Goal: Use online tool/utility: Utilize a website feature to perform a specific function

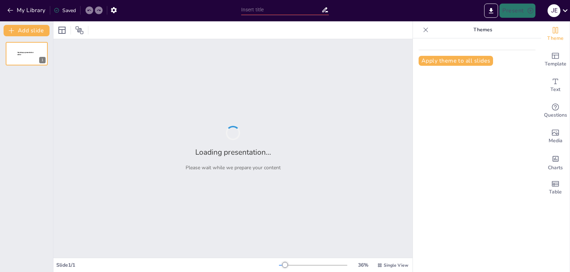
type input "Guía Práctica para Usar StreamYard: Desde la Creación hasta la Transmisión"
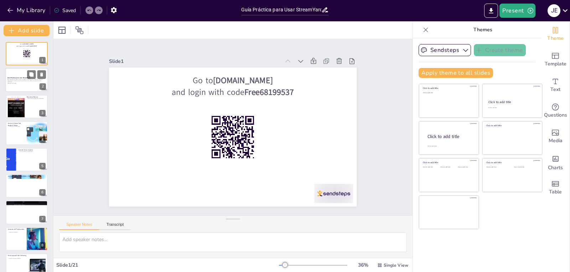
click at [16, 82] on p "Esta presentación ofrece una guía completa sobre cómo usar StreamYard, desde la…" at bounding box center [26, 81] width 38 height 4
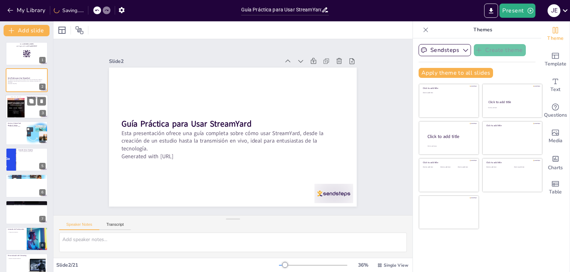
checkbox input "true"
click at [28, 106] on div at bounding box center [26, 107] width 43 height 24
type textarea "Los requisitos esenciales para usar StreamYard incluyen tener un smartphone y u…"
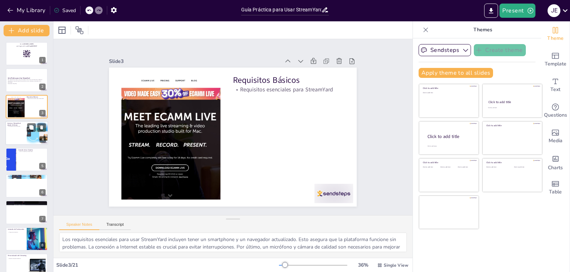
checkbox input "true"
click at [26, 137] on div at bounding box center [26, 133] width 43 height 24
type textarea "El proceso de inicio de sesión en StreamYard es directo. Simplemente abre tu na…"
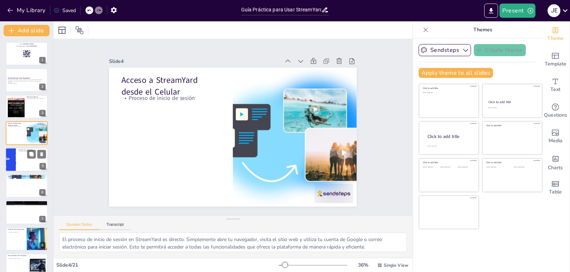
checkbox input "true"
click at [24, 161] on div at bounding box center [26, 160] width 43 height 24
type textarea "Crear un estudio en StreamYard es fundamental para organizar tus transmisiones.…"
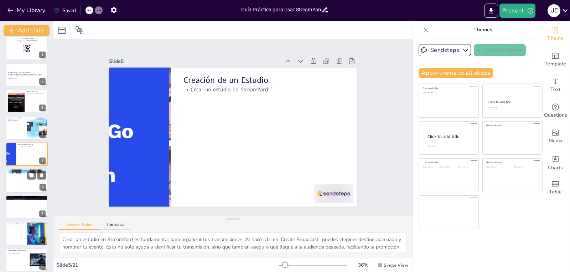
checkbox input "true"
click at [24, 188] on div at bounding box center [26, 181] width 43 height 24
type textarea "La configuración adecuada de la cámara y el micrófono es vital para asegurar un…"
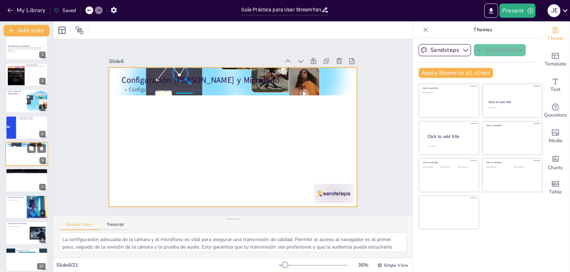
click at [21, 153] on div at bounding box center [26, 154] width 43 height 24
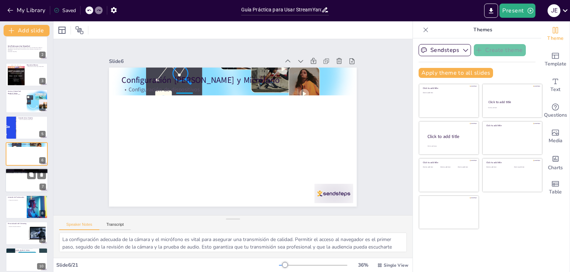
checkbox input "true"
click at [22, 181] on div at bounding box center [26, 181] width 43 height 24
type textarea "La interfaz de StreamYard está diseñada para ser fácil de usar, permitiendo a l…"
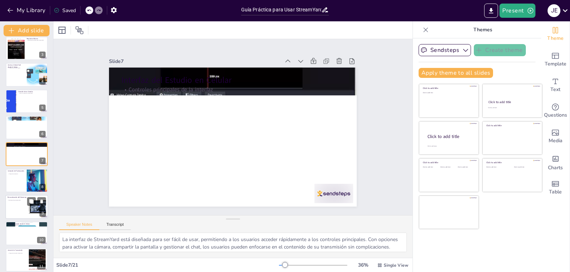
checkbox input "true"
click at [25, 202] on div at bounding box center [26, 207] width 43 height 24
type textarea "Personalizar tu transmisión es clave para atraer a la audiencia y mantener su i…"
checkbox input "true"
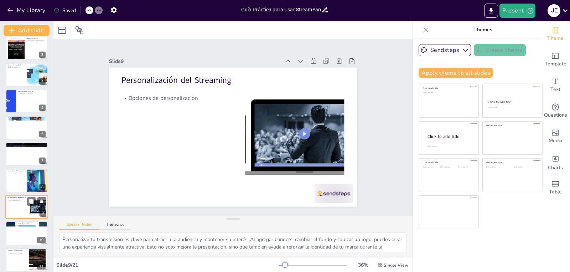
scroll to position [111, 0]
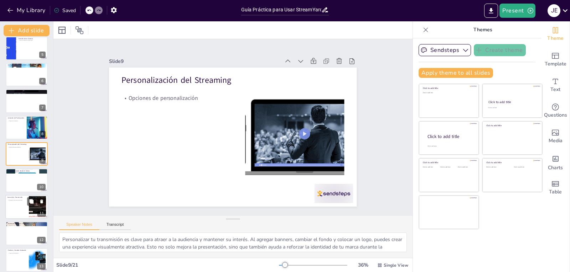
click at [22, 214] on div at bounding box center [26, 207] width 43 height 24
type textarea "Iniciar la transmisión requiere una revisión cuidadosa de todos los detalles. A…"
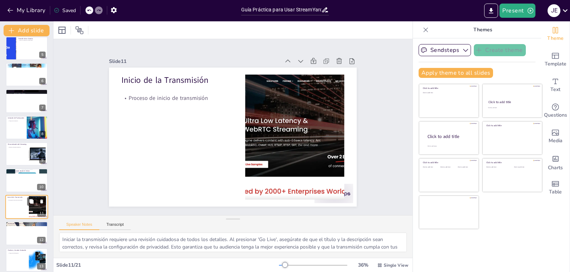
scroll to position [164, 0]
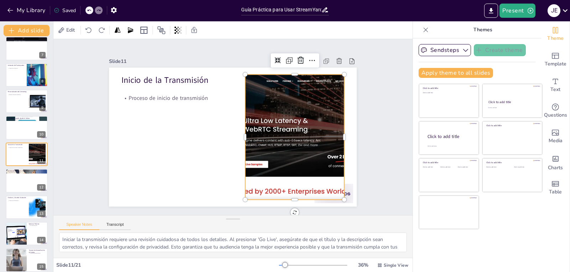
click at [285, 141] on div at bounding box center [175, 150] width 276 height 232
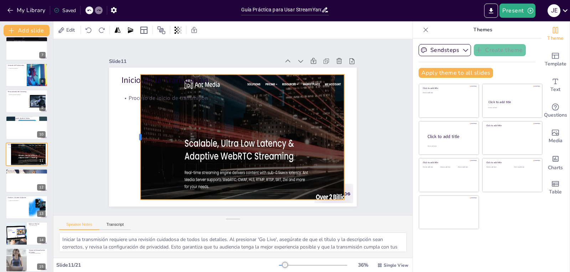
checkbox input "true"
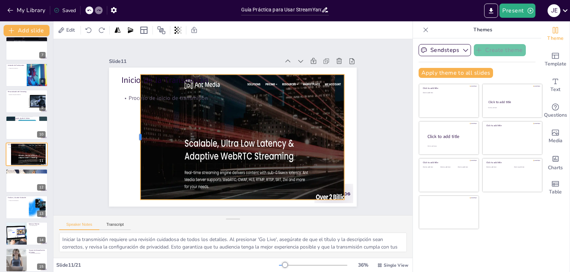
checkbox input "true"
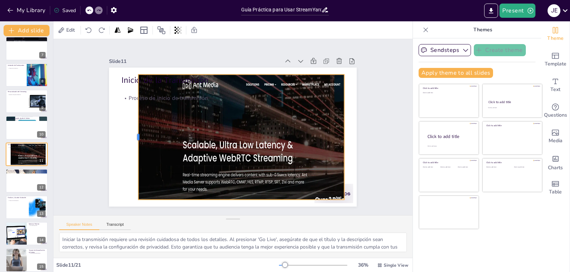
checkbox input "true"
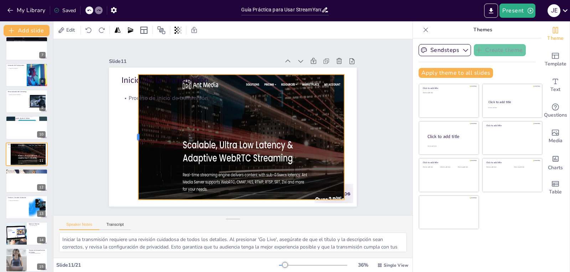
checkbox input "true"
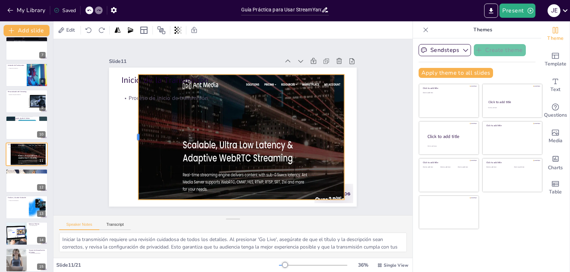
checkbox input "true"
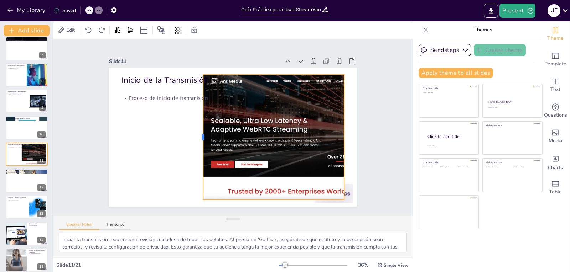
checkbox input "true"
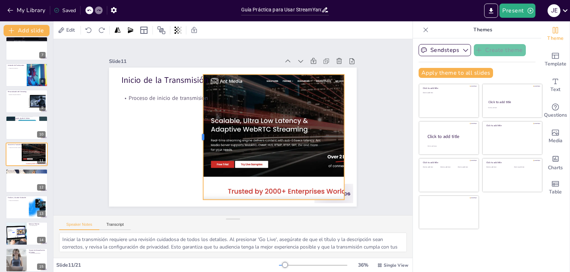
checkbox input "true"
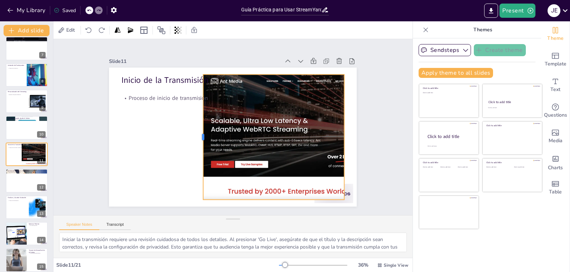
checkbox input "true"
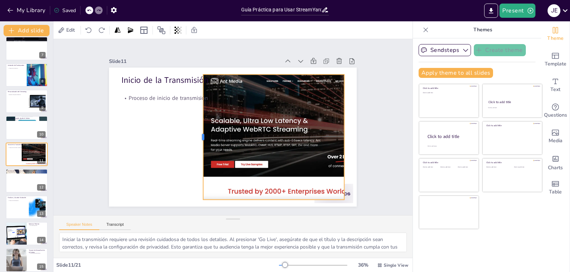
checkbox input "true"
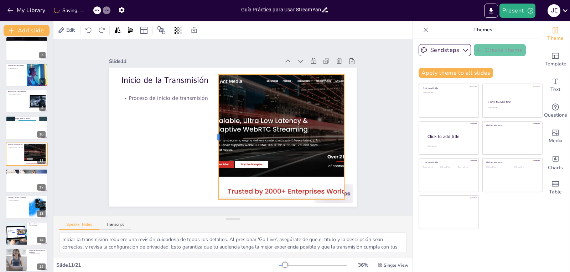
checkbox input "true"
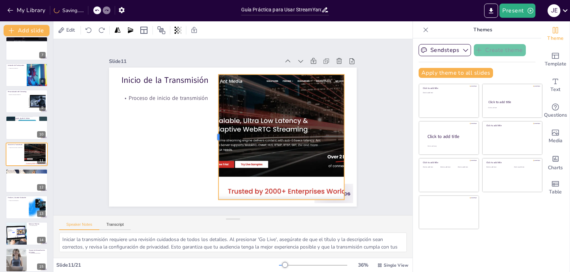
checkbox input "true"
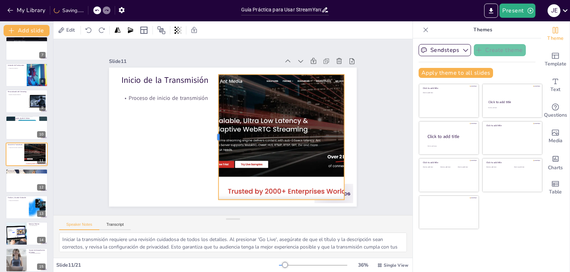
checkbox input "true"
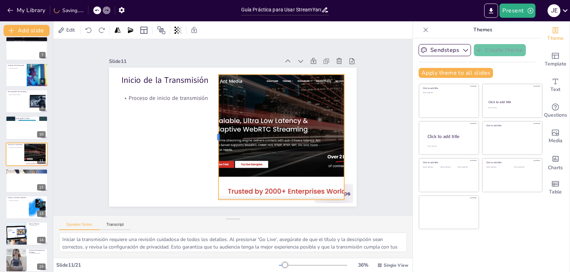
checkbox input "true"
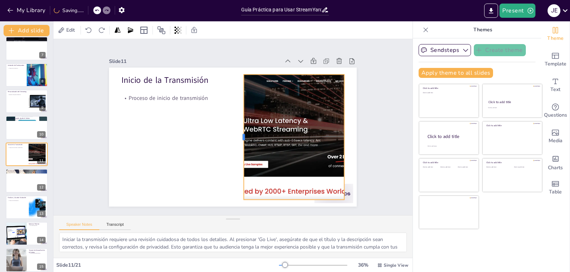
drag, startPoint x: 239, startPoint y: 133, endPoint x: 238, endPoint y: 123, distance: 9.7
click at [238, 123] on div at bounding box center [234, 115] width 97 height 88
checkbox input "true"
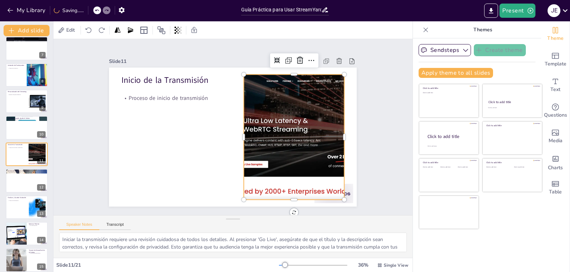
checkbox input "true"
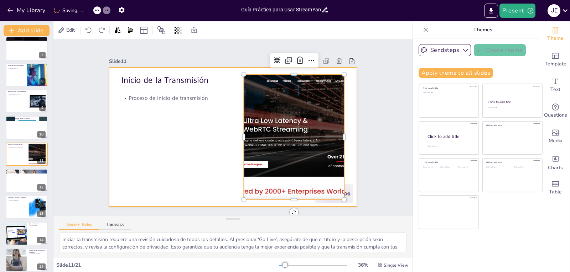
checkbox input "true"
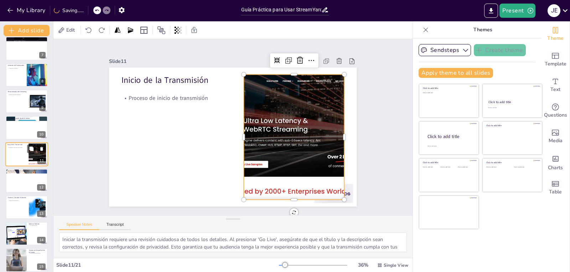
checkbox input "true"
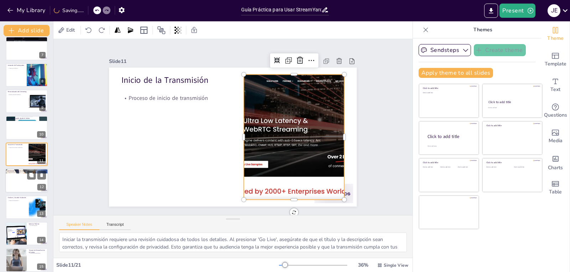
checkbox input "true"
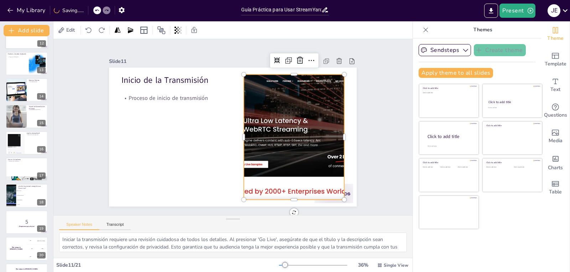
checkbox input "true"
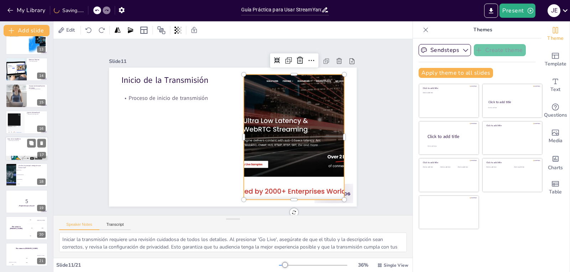
checkbox input "true"
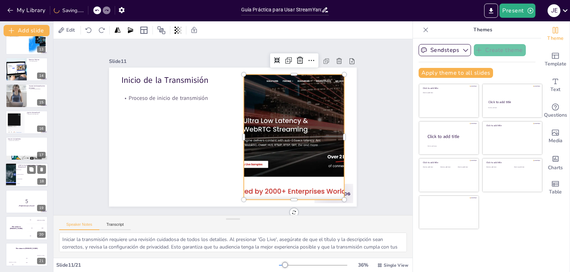
checkbox input "true"
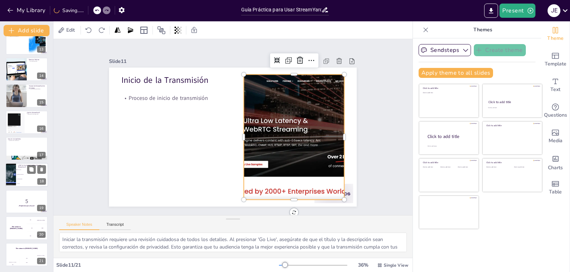
checkbox input "true"
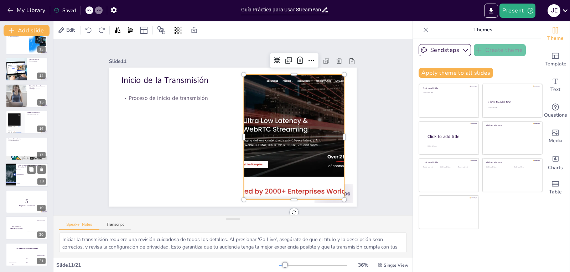
checkbox input "true"
click at [17, 175] on li "Requiere instalación" at bounding box center [32, 175] width 32 height 5
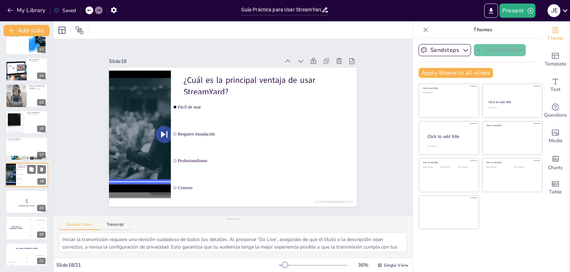
type textarea "La respuesta correcta es "Fácil de usar", que se menciona en la diapositiva "¿Q…"
checkbox input "true"
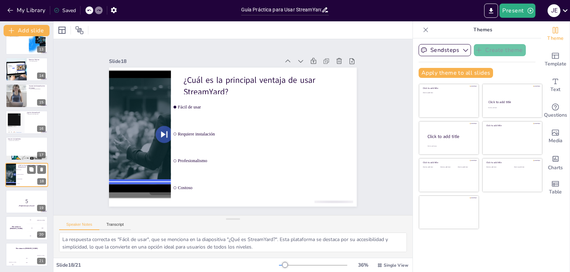
checkbox input "true"
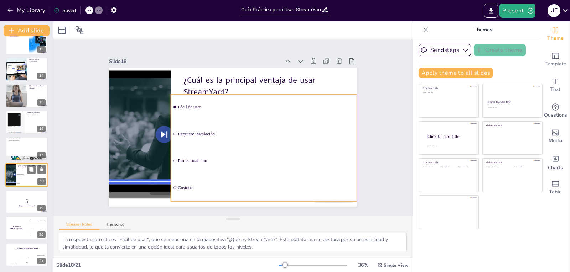
checkbox input "true"
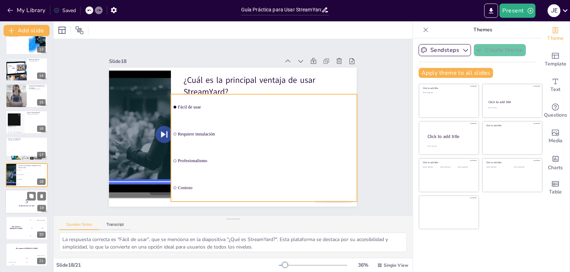
checkbox input "true"
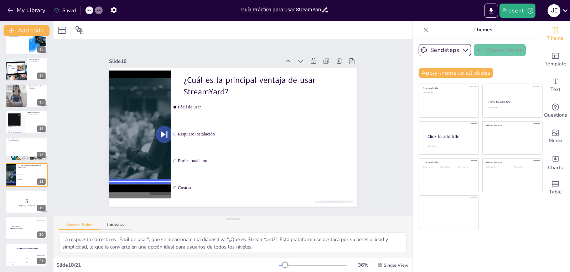
checkbox input "true"
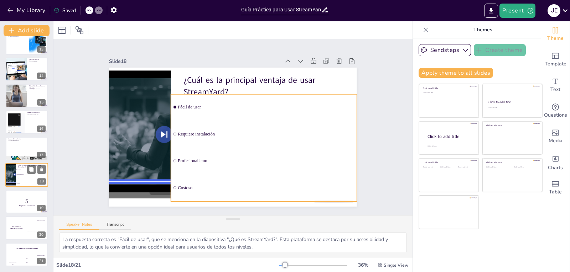
checkbox input "true"
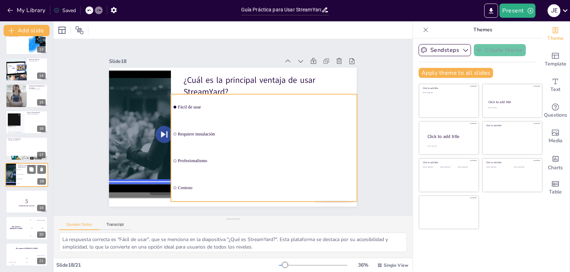
checkbox input "true"
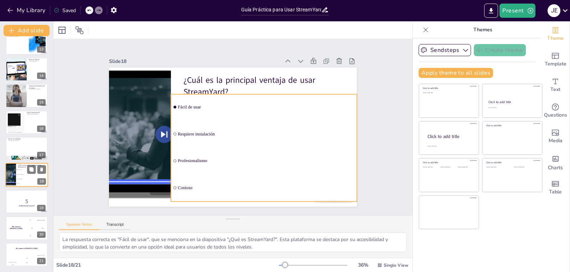
checkbox input "true"
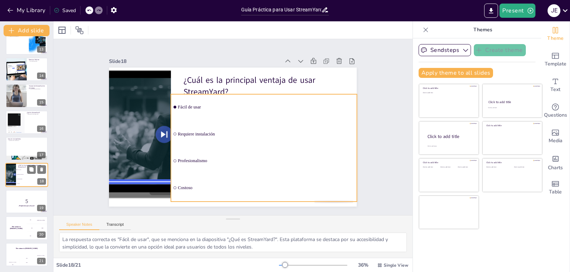
checkbox input "true"
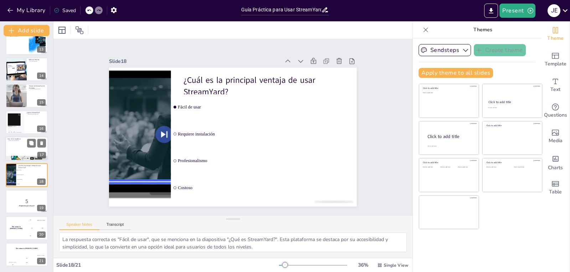
checkbox input "true"
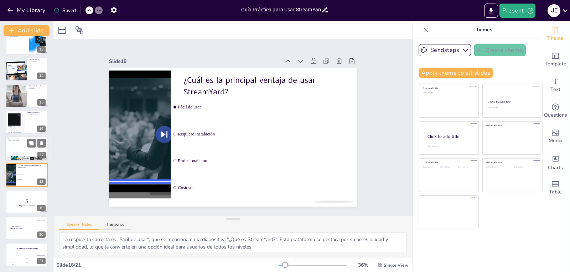
checkbox input "true"
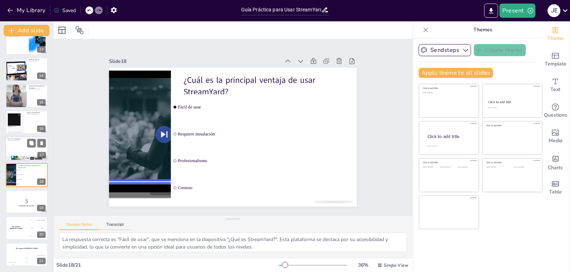
click at [19, 137] on div "Usos en la Academia Aplicaciones académicas 17" at bounding box center [26, 149] width 43 height 24
type textarea "Las aplicaciones de StreamYard en la academia son diversas y efectivas. Desde c…"
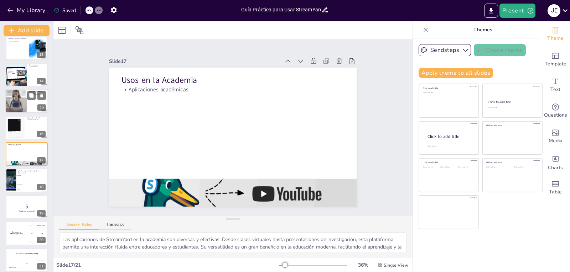
checkbox input "true"
click at [17, 113] on div "Tutorial de StreamYard en el Celular Tutorial para estudiantes 15" at bounding box center [26, 101] width 43 height 24
type textarea "Este tutorial es una herramienta valiosa para estudiantes de posgrado que busca…"
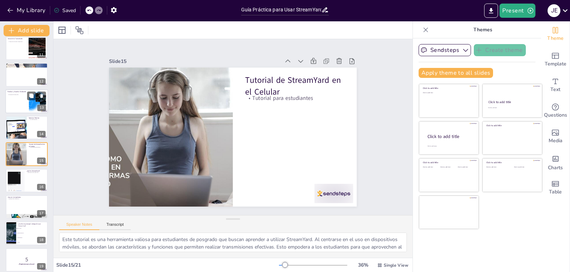
checkbox input "true"
click at [17, 92] on p "Finalizar y Guardar Grabación" at bounding box center [16, 91] width 19 height 2
type textarea "Finalizar y guardar la grabación es un paso crucial al usar StreamYard. Al pres…"
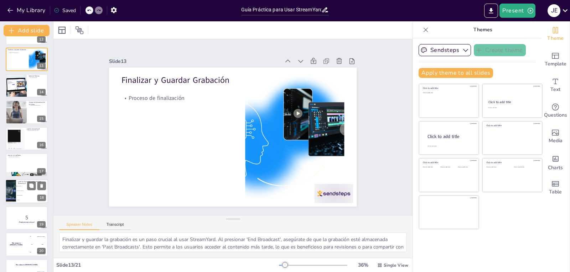
scroll to position [329, 0]
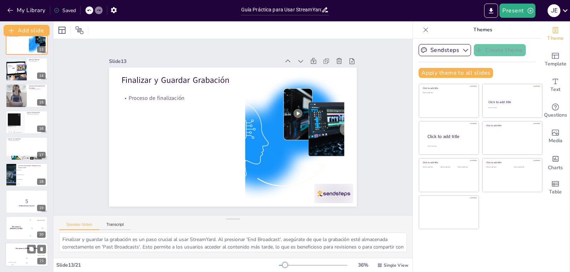
checkbox input "true"
click at [19, 255] on div "Hasan 100" at bounding box center [12, 261] width 14 height 12
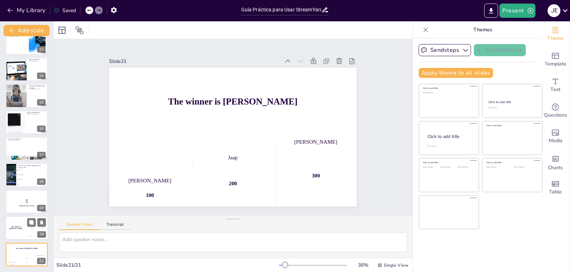
click at [20, 232] on div "The winner is [PERSON_NAME]" at bounding box center [15, 228] width 21 height 24
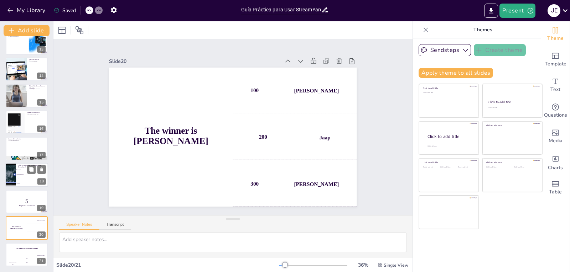
checkbox input "true"
click at [12, 172] on div at bounding box center [11, 175] width 50 height 24
type textarea "La respuesta correcta es "Fácil de usar", que se menciona en la diapositiva "¿Q…"
checkbox input "true"
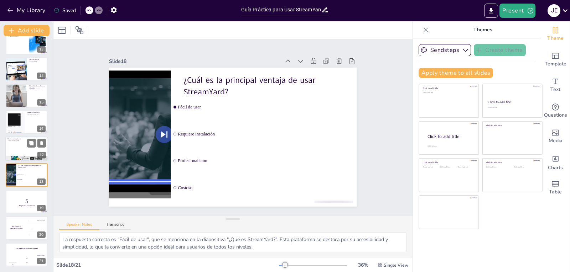
checkbox input "true"
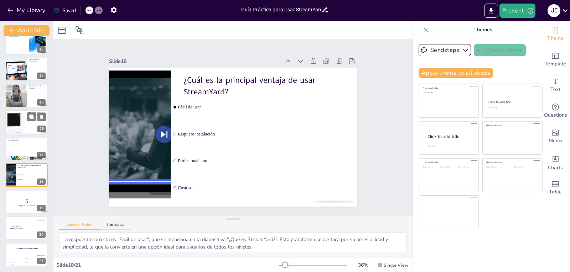
checkbox input "true"
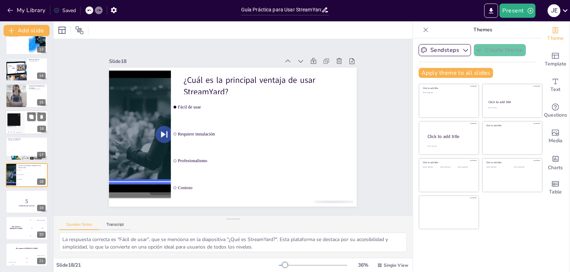
click at [16, 129] on div at bounding box center [16, 122] width 45 height 22
type textarea "Conocer qué es StreamYard es esencial para entender su utilidad. Esta plataform…"
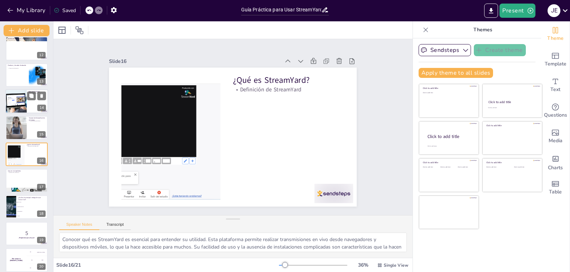
checkbox input "true"
click at [12, 97] on div at bounding box center [16, 101] width 48 height 24
type textarea "Realizar un ejercicio práctico es fundamental para consolidar lo aprendido. Al …"
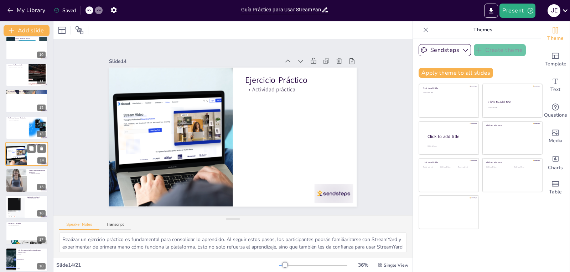
scroll to position [0, 0]
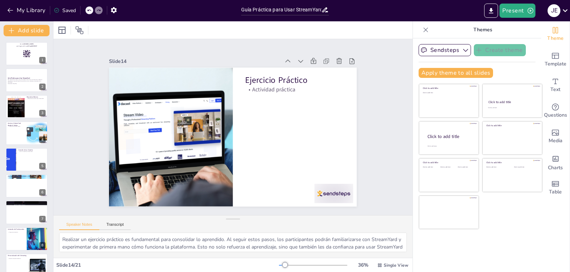
checkbox input "true"
click at [12, 97] on div at bounding box center [16, 106] width 42 height 21
type textarea "Los requisitos esenciales para usar StreamYard incluyen tener un smartphone y u…"
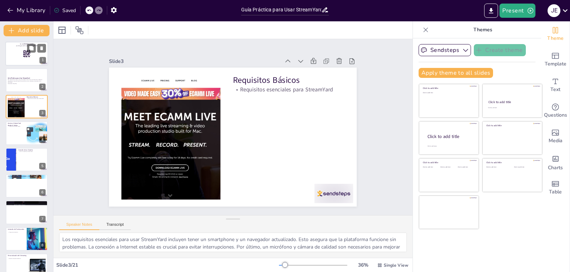
checkbox input "true"
click at [19, 48] on div at bounding box center [26, 54] width 43 height 24
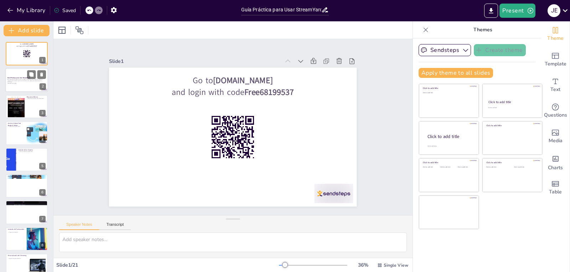
click at [27, 89] on div at bounding box center [26, 80] width 43 height 24
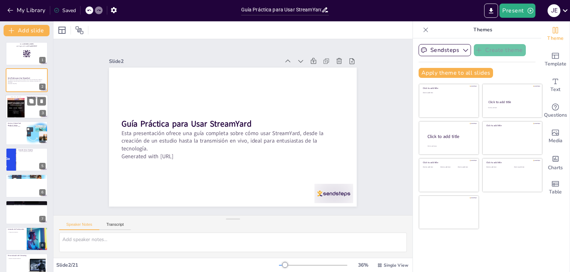
checkbox input "true"
click at [25, 109] on div at bounding box center [26, 107] width 43 height 24
type textarea "Los requisitos esenciales para usar StreamYard incluyen tener un smartphone y u…"
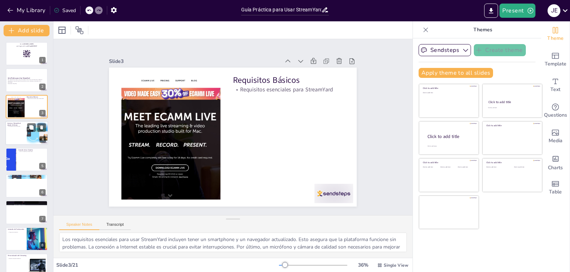
checkbox input "true"
click at [22, 138] on div at bounding box center [26, 133] width 43 height 24
type textarea "El proceso de inicio de sesión en StreamYard es directo. Simplemente abre tu na…"
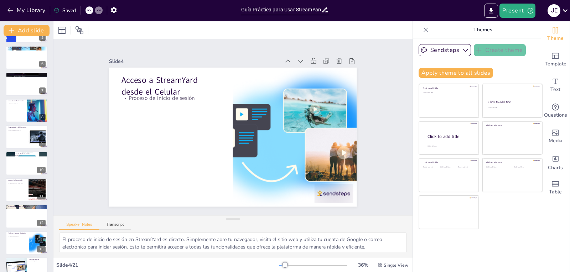
scroll to position [329, 0]
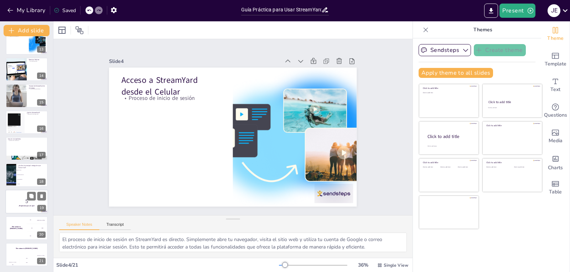
checkbox input "true"
click at [25, 207] on div at bounding box center [26, 202] width 43 height 24
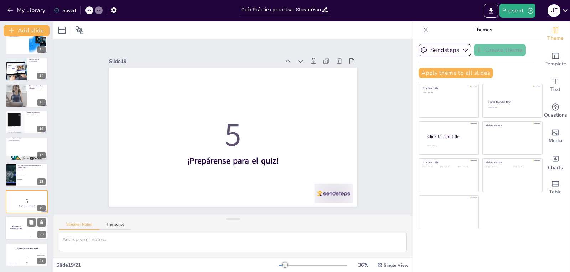
click at [23, 220] on div "The winner is [PERSON_NAME]" at bounding box center [15, 228] width 21 height 24
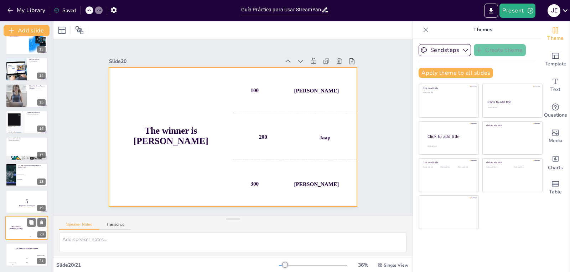
click at [24, 234] on div "The winner is [PERSON_NAME]" at bounding box center [15, 228] width 21 height 24
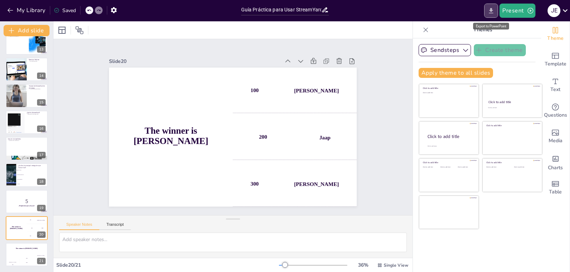
click at [491, 8] on icon "Export to PowerPoint" at bounding box center [490, 10] width 7 height 7
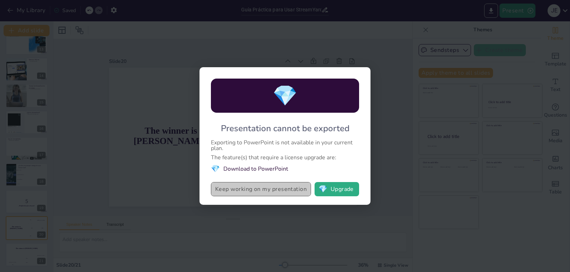
click at [280, 191] on button "Keep working on my presentation" at bounding box center [261, 189] width 100 height 14
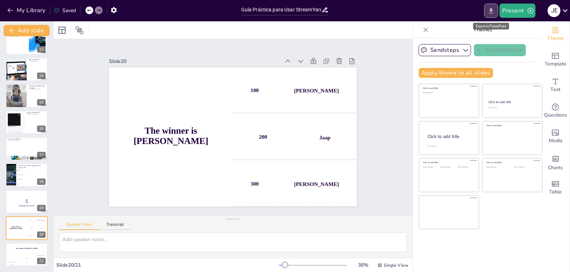
click at [493, 7] on icon "Export to PowerPoint" at bounding box center [490, 10] width 7 height 7
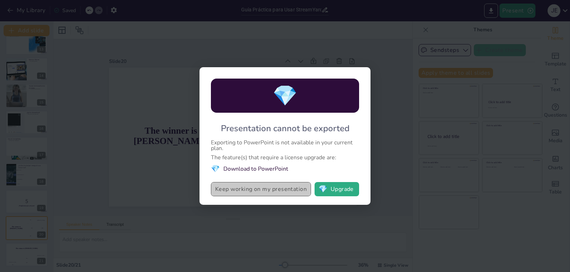
click at [260, 192] on button "Keep working on my presentation" at bounding box center [261, 189] width 100 height 14
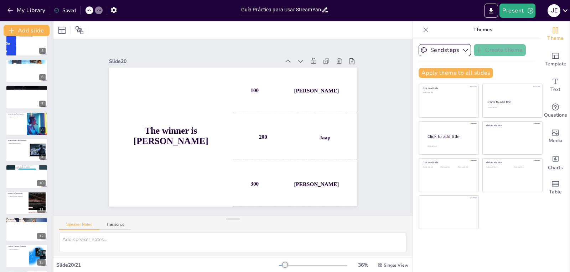
scroll to position [0, 0]
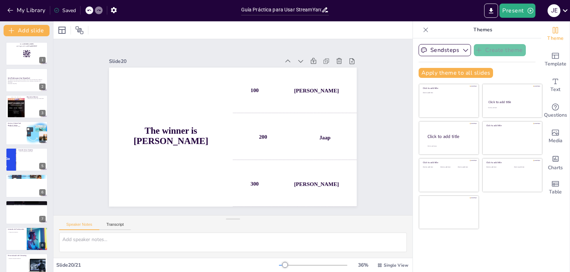
checkbox input "true"
click at [561, 12] on icon at bounding box center [565, 11] width 10 height 10
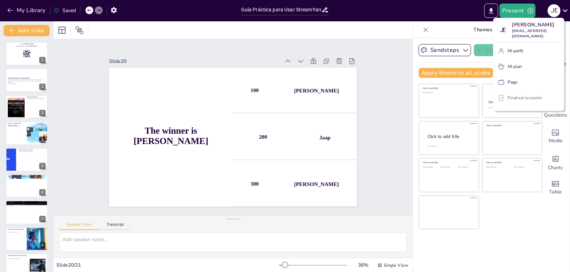
click at [511, 95] on font "Finalizar la sesión" at bounding box center [525, 98] width 35 height 6
